Goal: Information Seeking & Learning: Learn about a topic

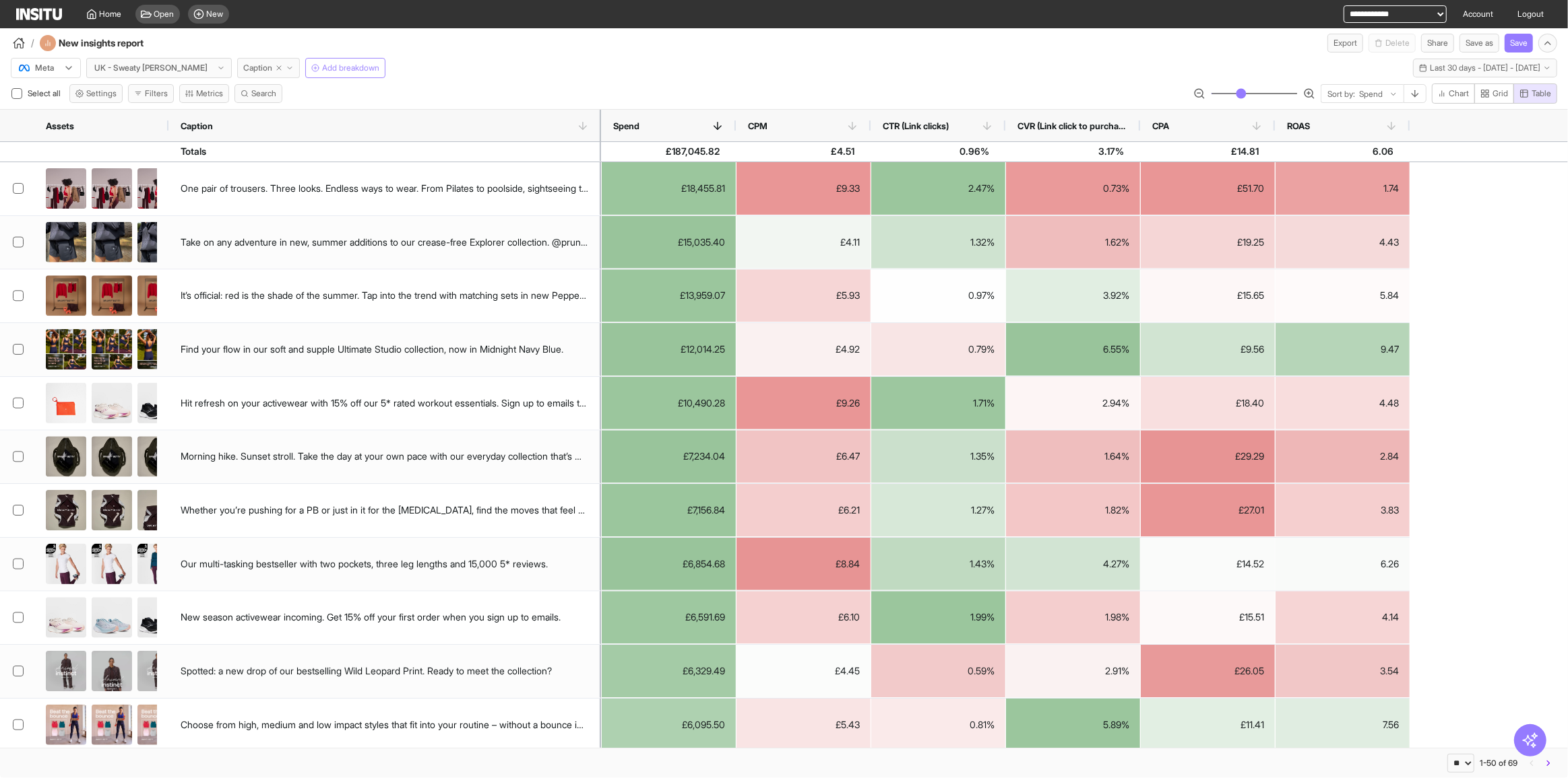
click at [245, 69] on button "Caption" at bounding box center [268, 68] width 63 height 20
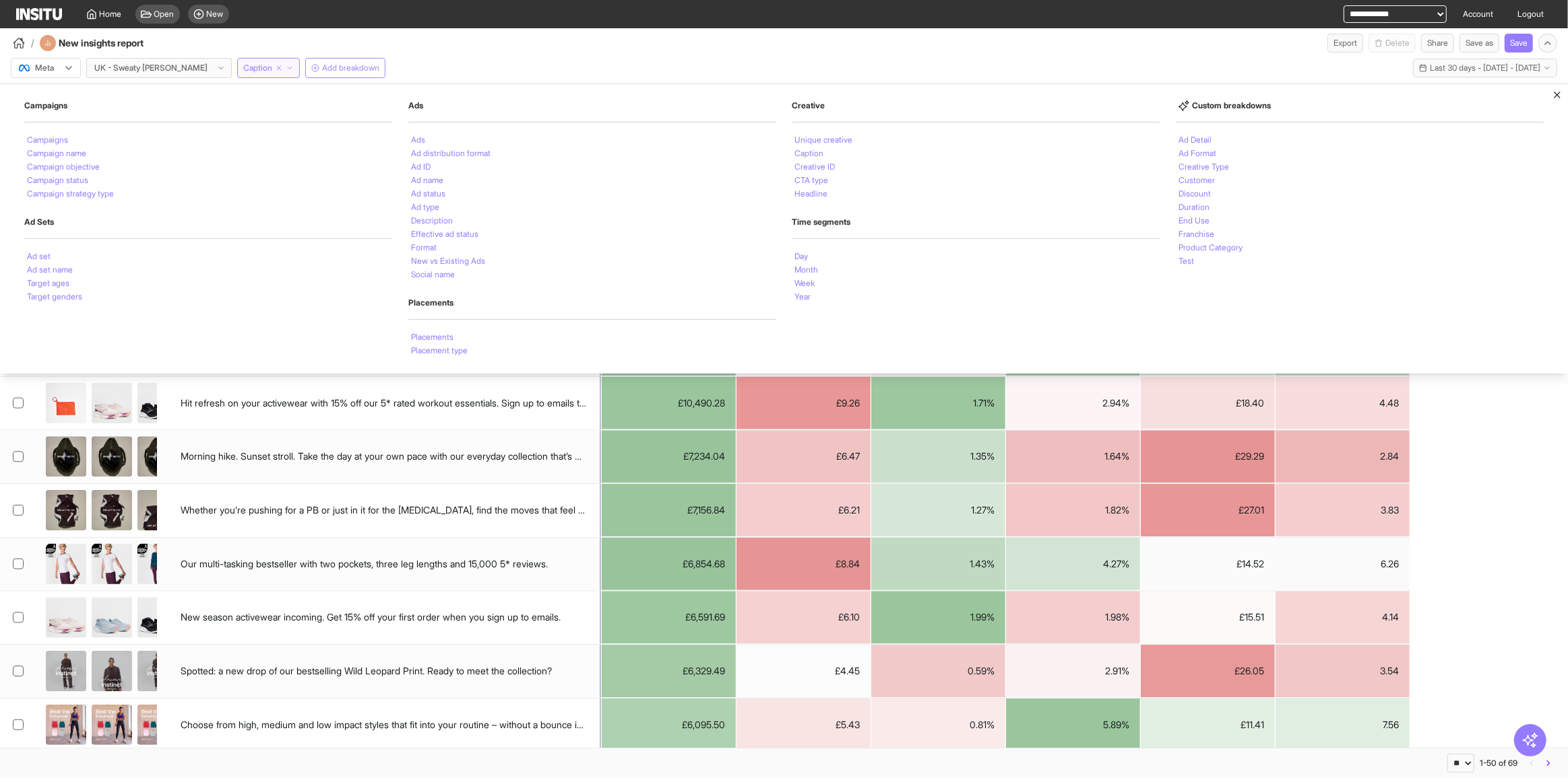
click at [277, 66] on line "button" at bounding box center [279, 68] width 4 height 4
click at [249, 36] on div "/ New insights report Export Delete Share Save as Save" at bounding box center [784, 40] width 1568 height 24
select select "**"
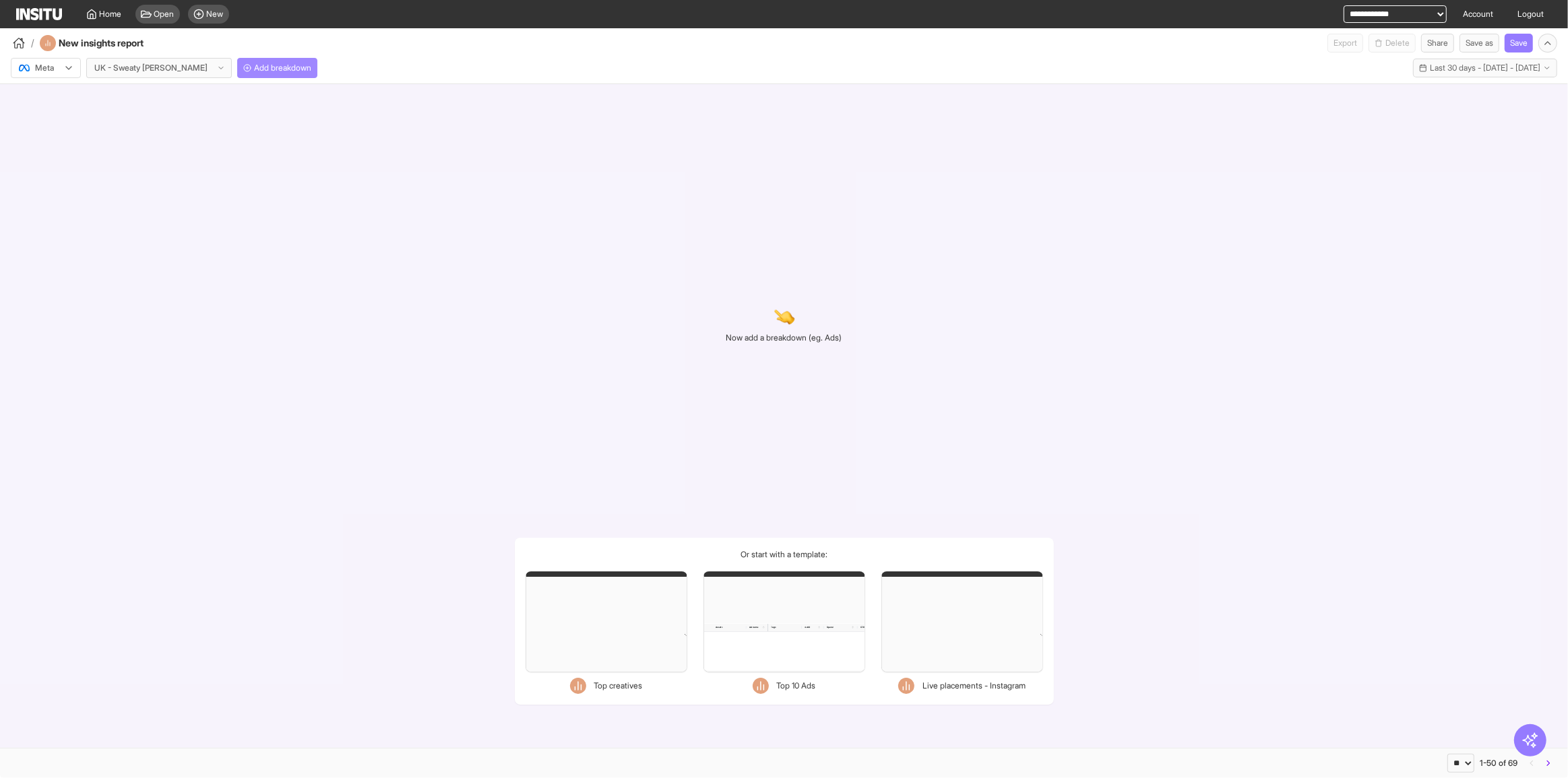
click at [254, 69] on span "Add breakdown" at bounding box center [283, 68] width 58 height 11
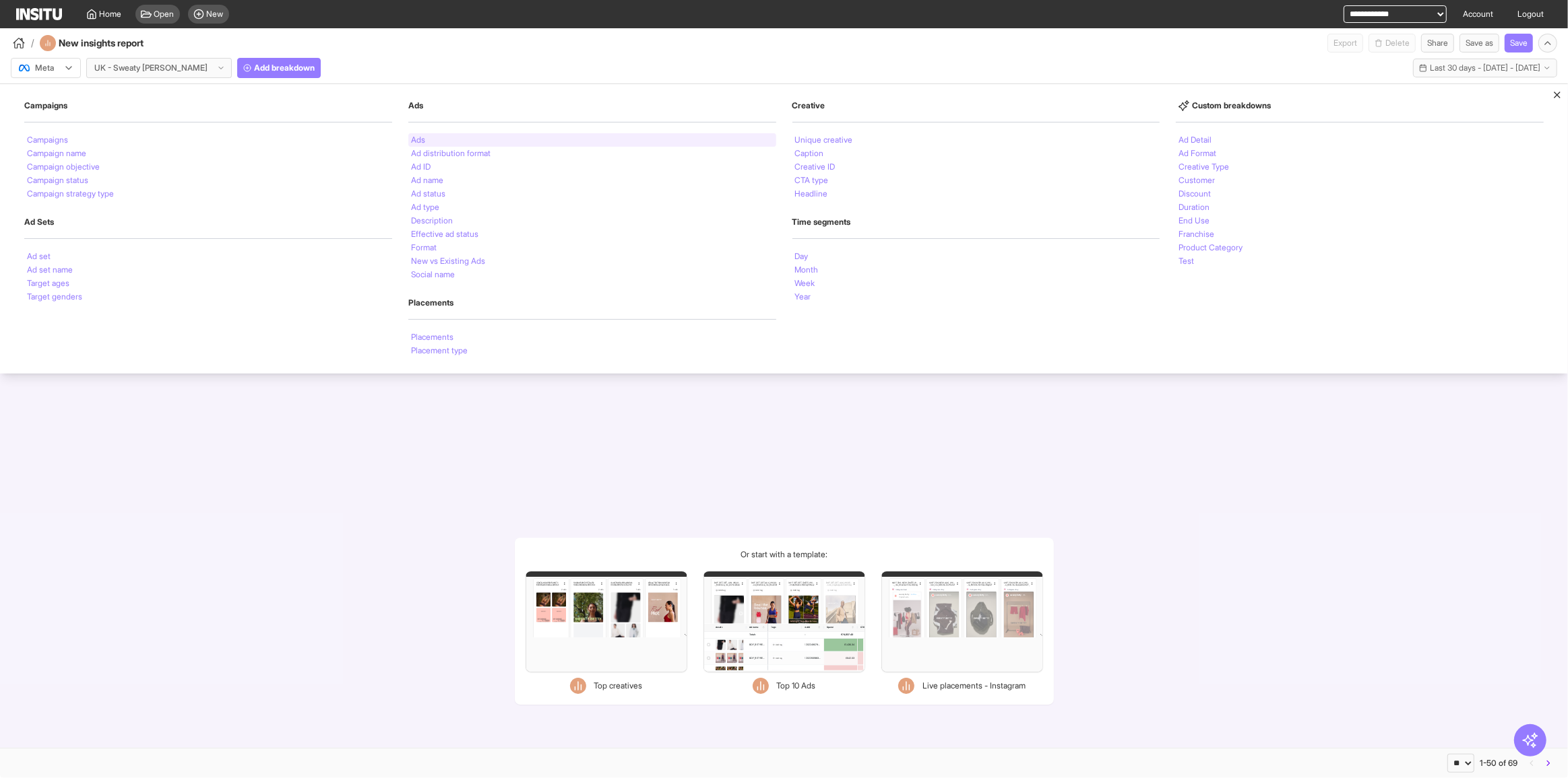
click at [445, 138] on div "Ads" at bounding box center [592, 140] width 368 height 13
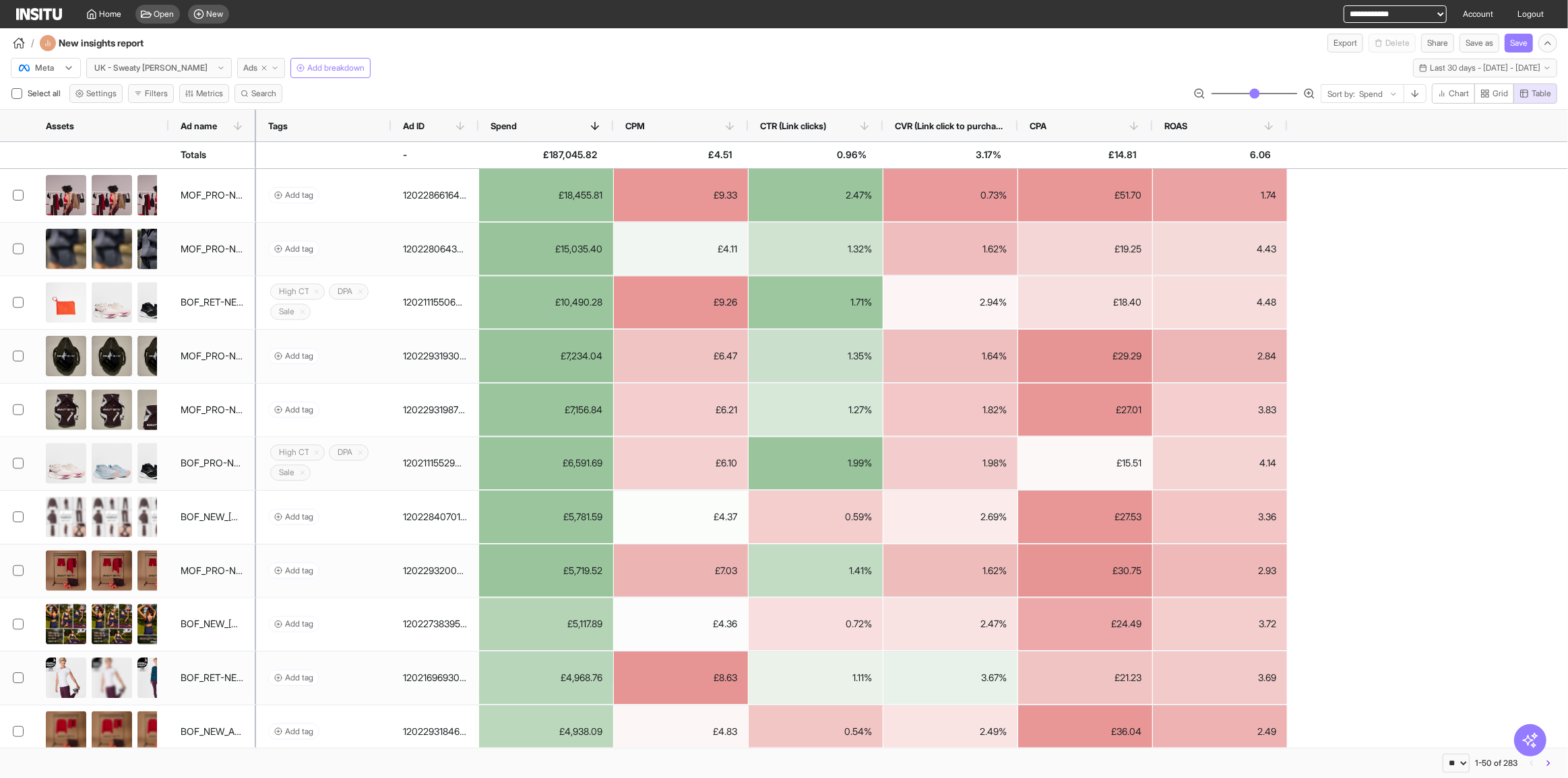
click at [260, 66] on icon "button" at bounding box center [264, 68] width 8 height 8
select select "**"
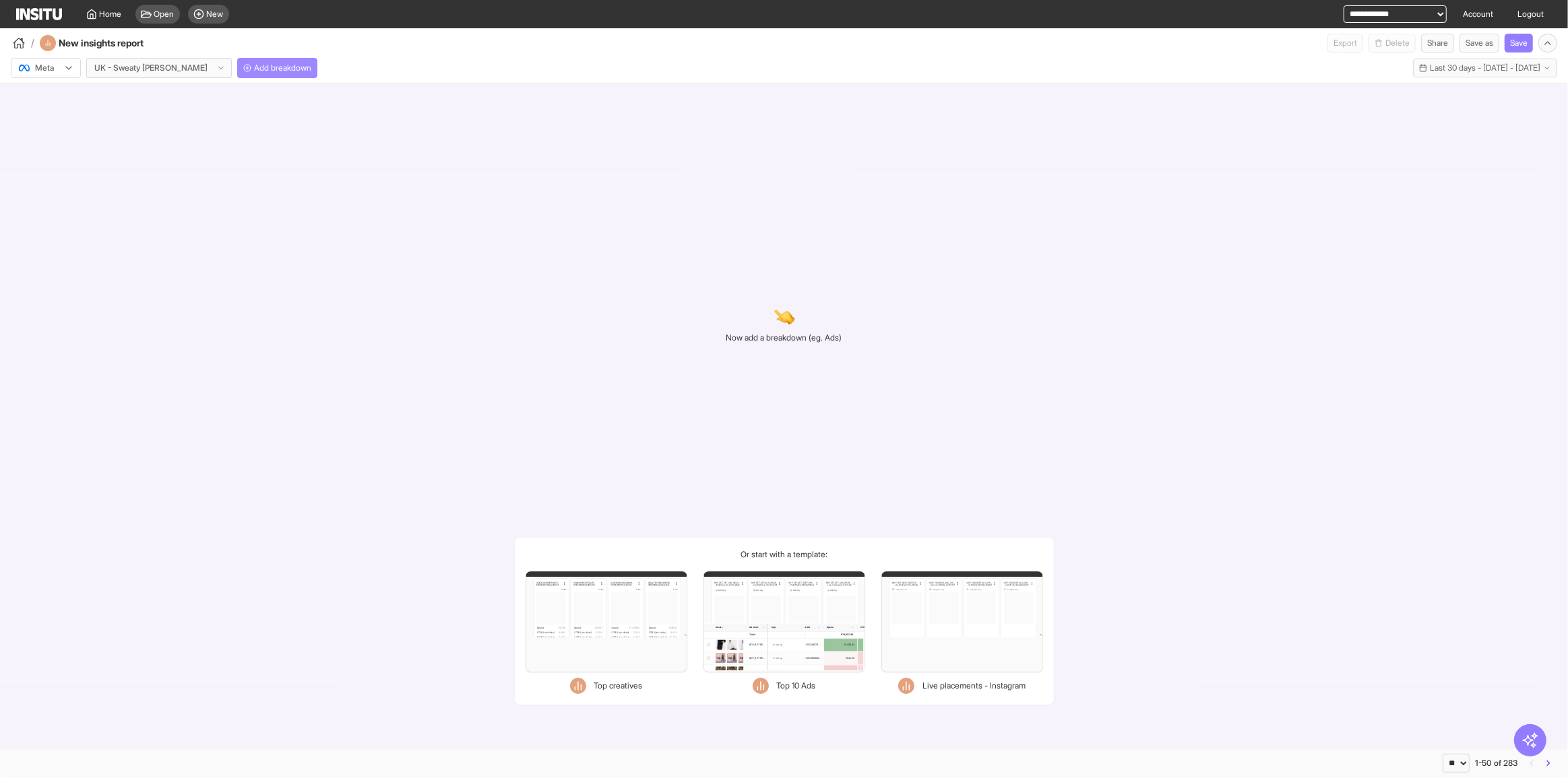
click at [237, 73] on button "Add breakdown" at bounding box center [277, 68] width 80 height 20
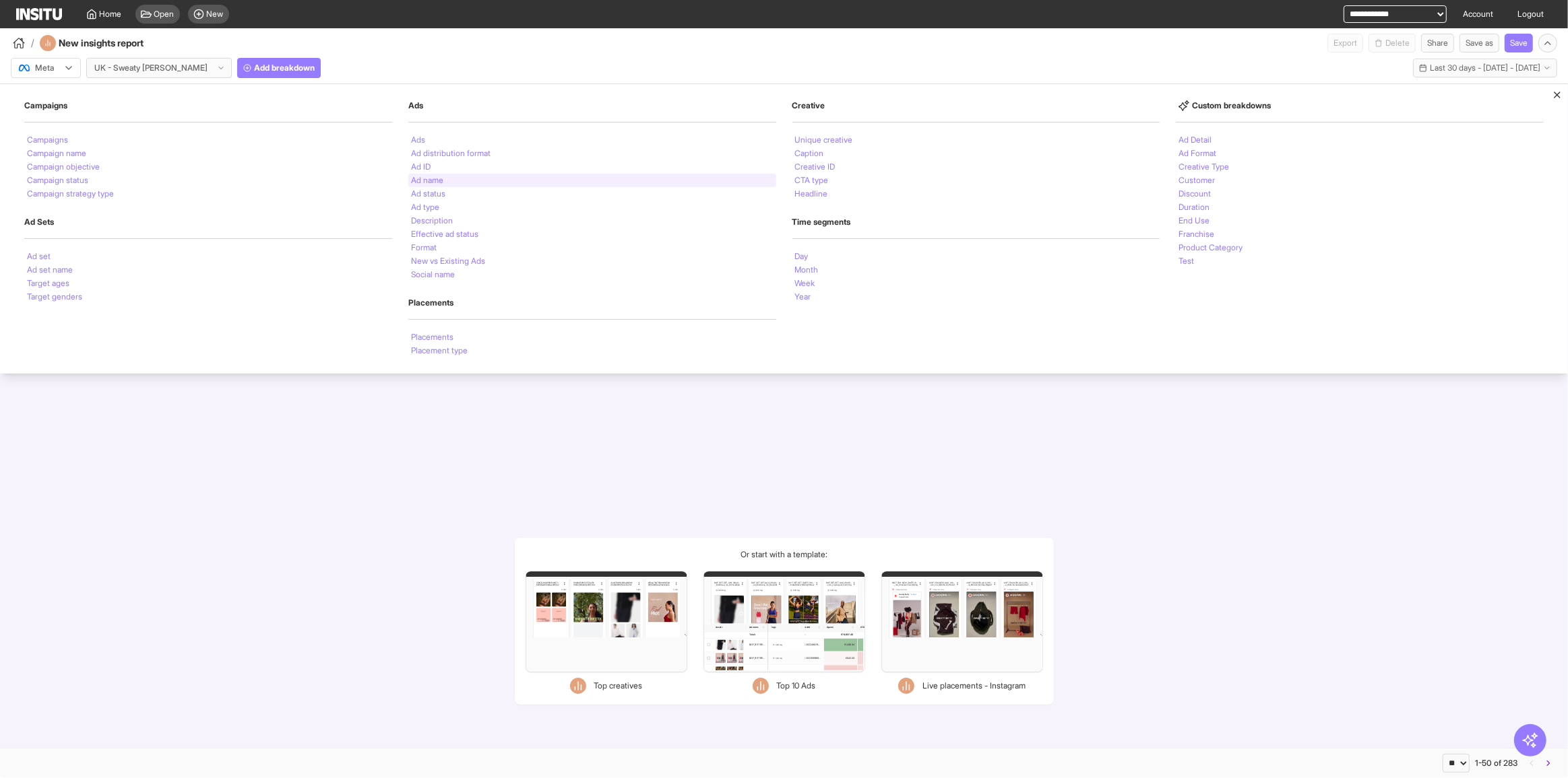
click at [442, 183] on li "Ad name" at bounding box center [427, 180] width 32 height 8
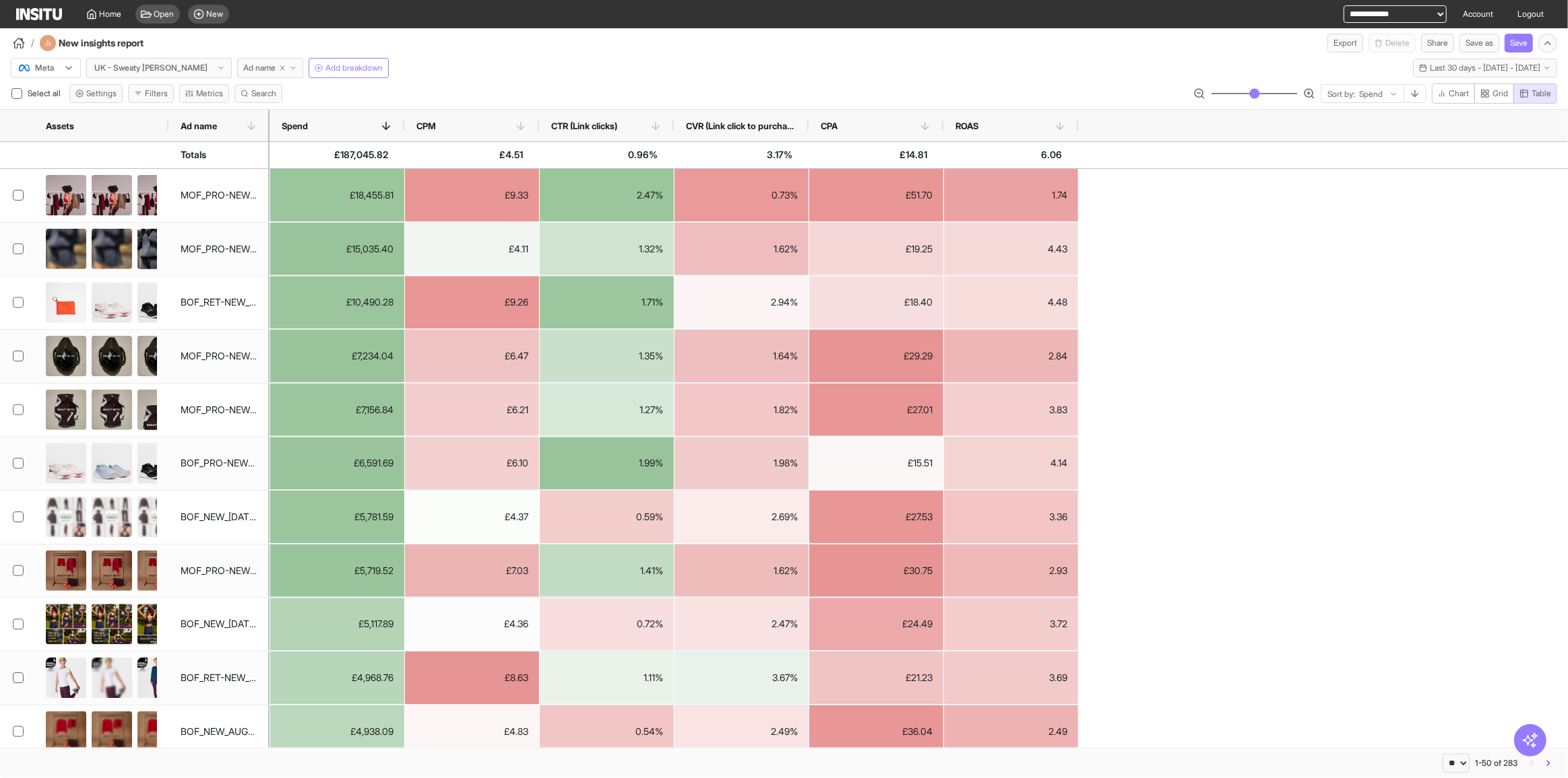
click at [243, 63] on span "Ad name" at bounding box center [259, 68] width 32 height 11
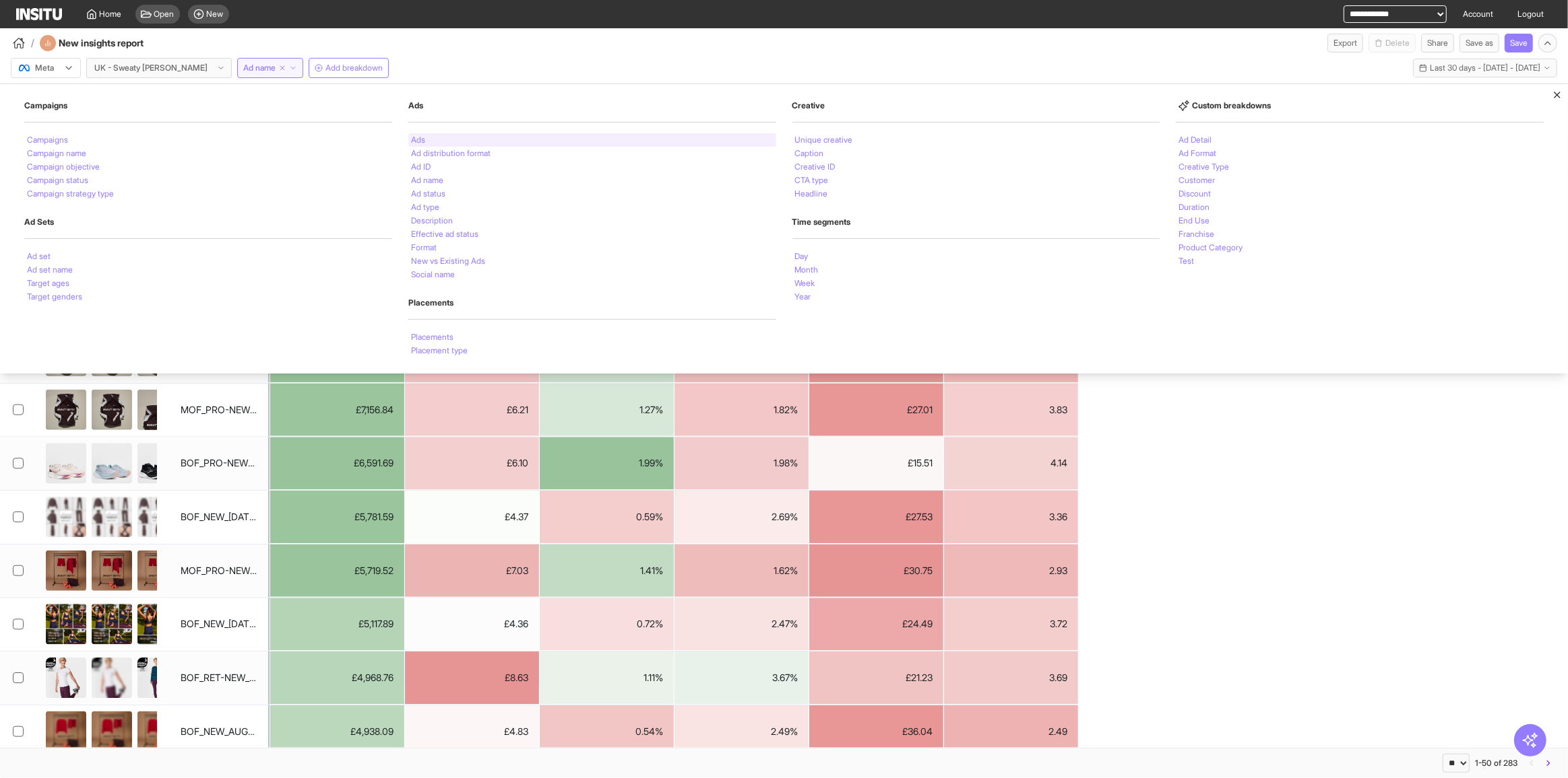
click at [422, 141] on li "Ads" at bounding box center [417, 140] width 14 height 8
